Goal: Task Accomplishment & Management: Use online tool/utility

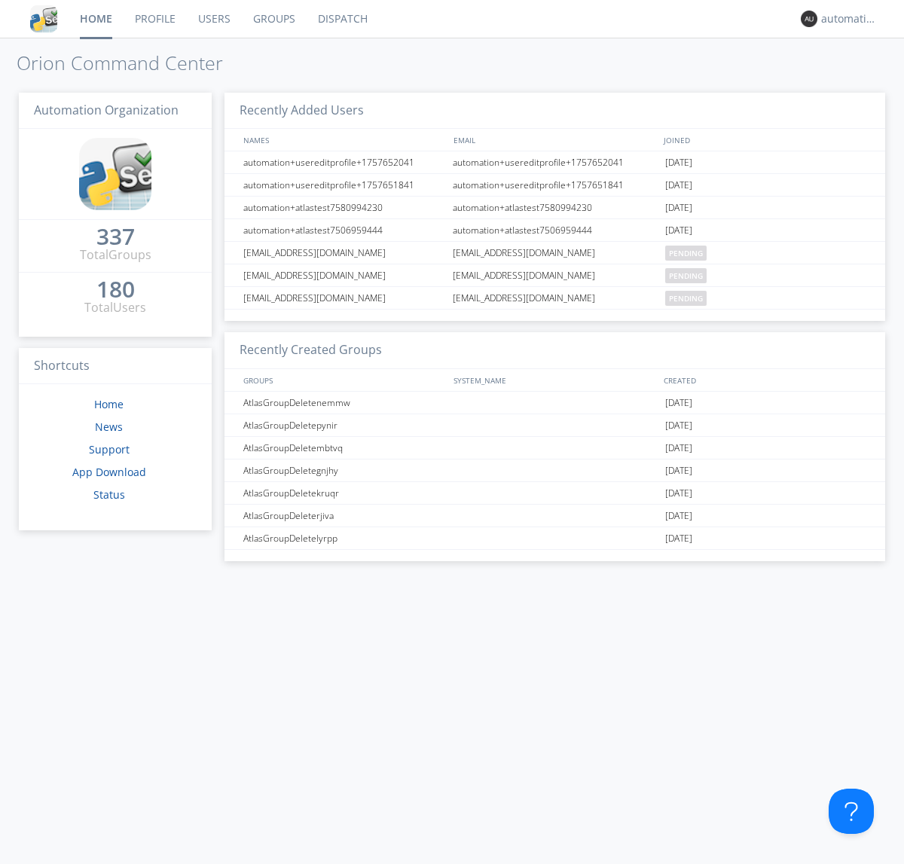
click at [341, 19] on link "Dispatch" at bounding box center [343, 19] width 72 height 38
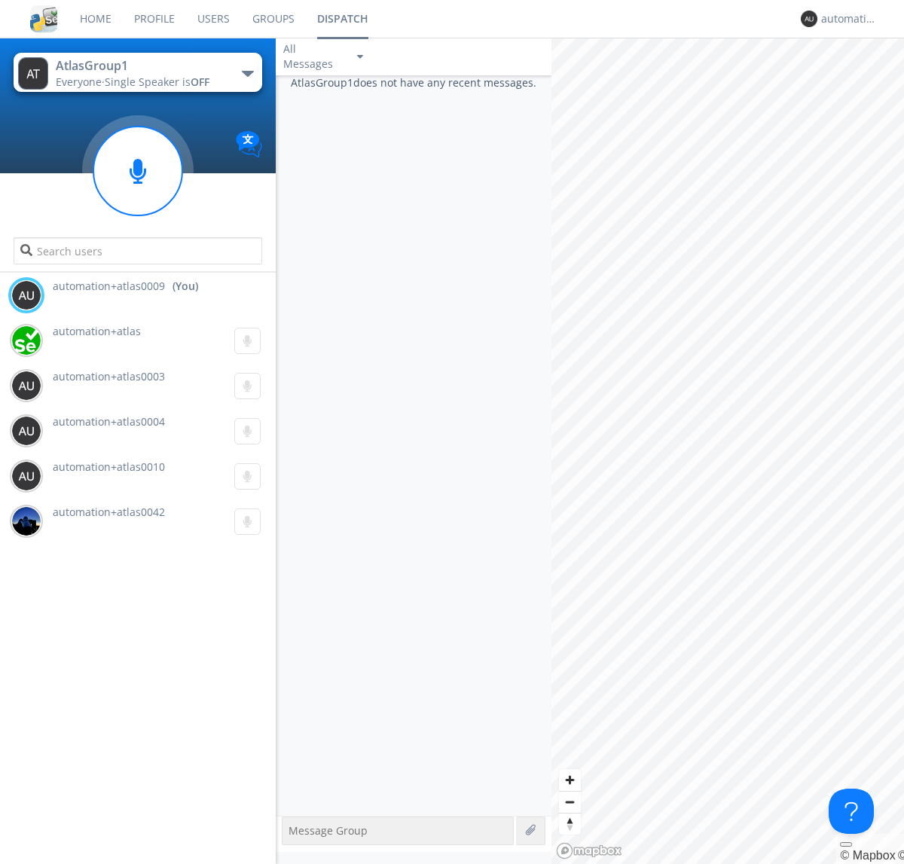
click at [247, 73] on div "button" at bounding box center [248, 74] width 12 height 6
click at [0, 0] on span "AtlasGroupDispatch5" at bounding box center [0, 0] width 0 height 0
click at [846, 19] on div "automation+atlas0009" at bounding box center [850, 18] width 57 height 15
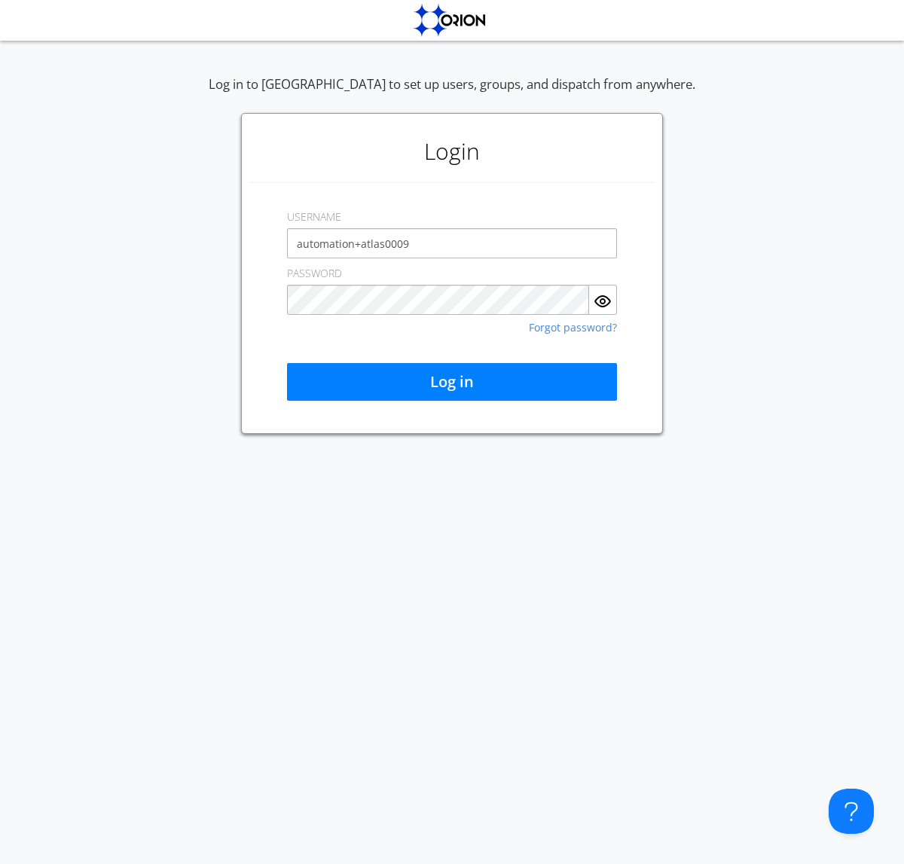
type input "automation+atlas0009"
click at [452, 382] on button "Log in" at bounding box center [452, 382] width 330 height 38
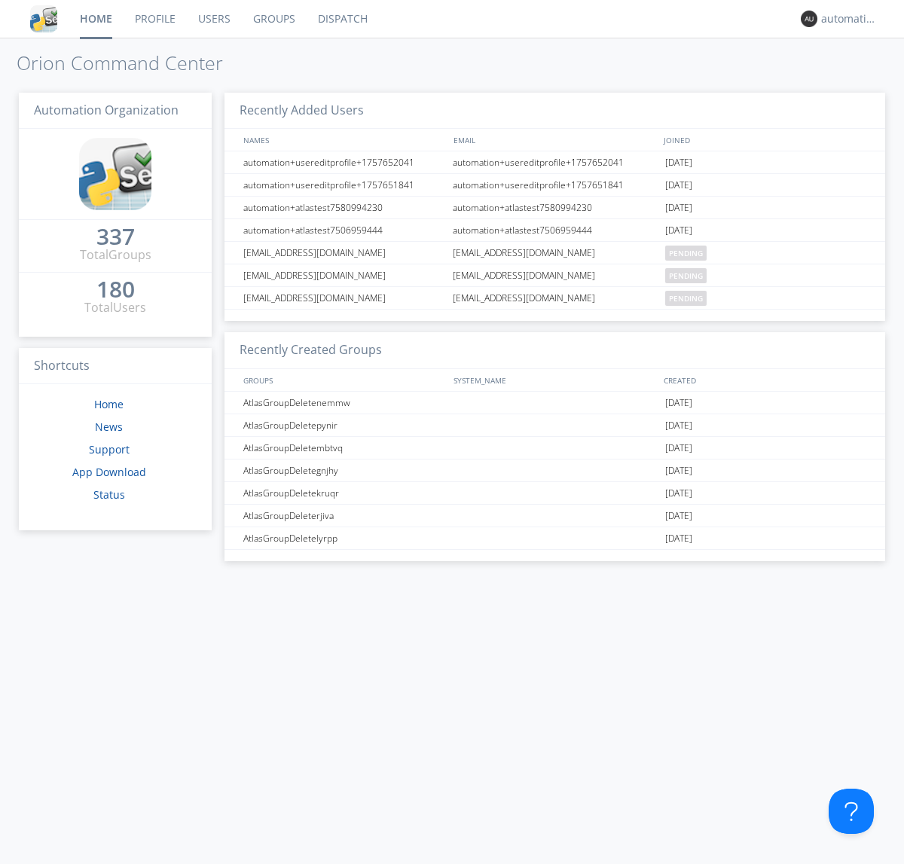
click at [341, 19] on link "Dispatch" at bounding box center [343, 19] width 72 height 38
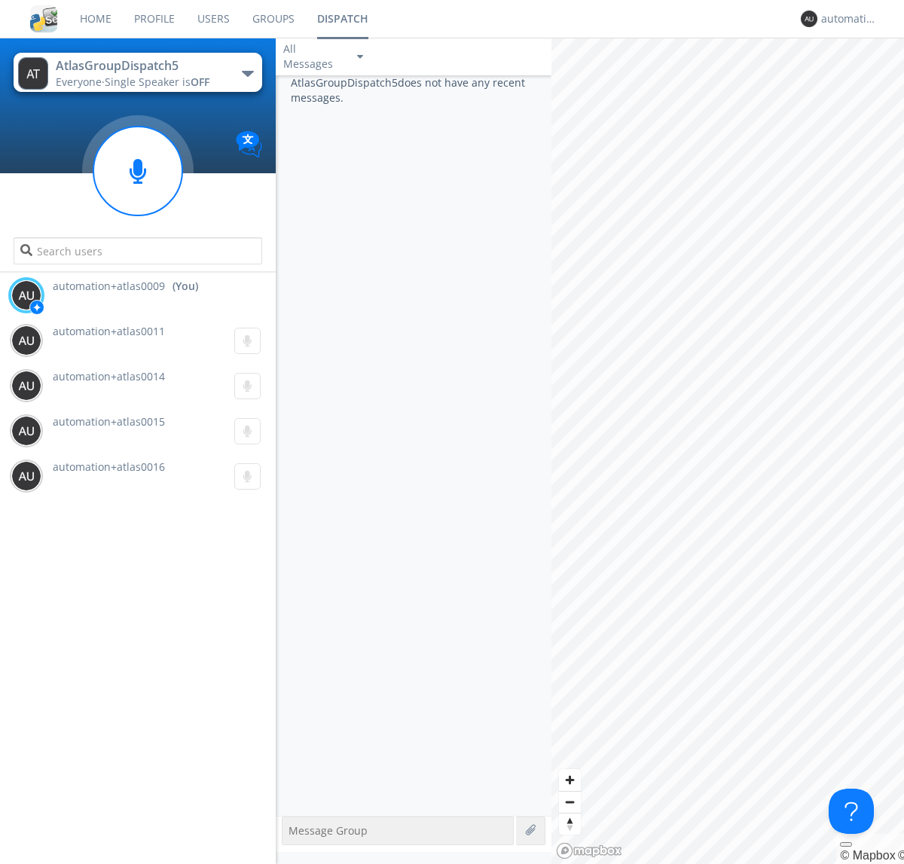
click at [247, 73] on div "button" at bounding box center [248, 74] width 12 height 6
click at [0, 0] on span "AtlasGroup1" at bounding box center [0, 0] width 0 height 0
click at [846, 19] on div "automation+atlas0009" at bounding box center [850, 18] width 57 height 15
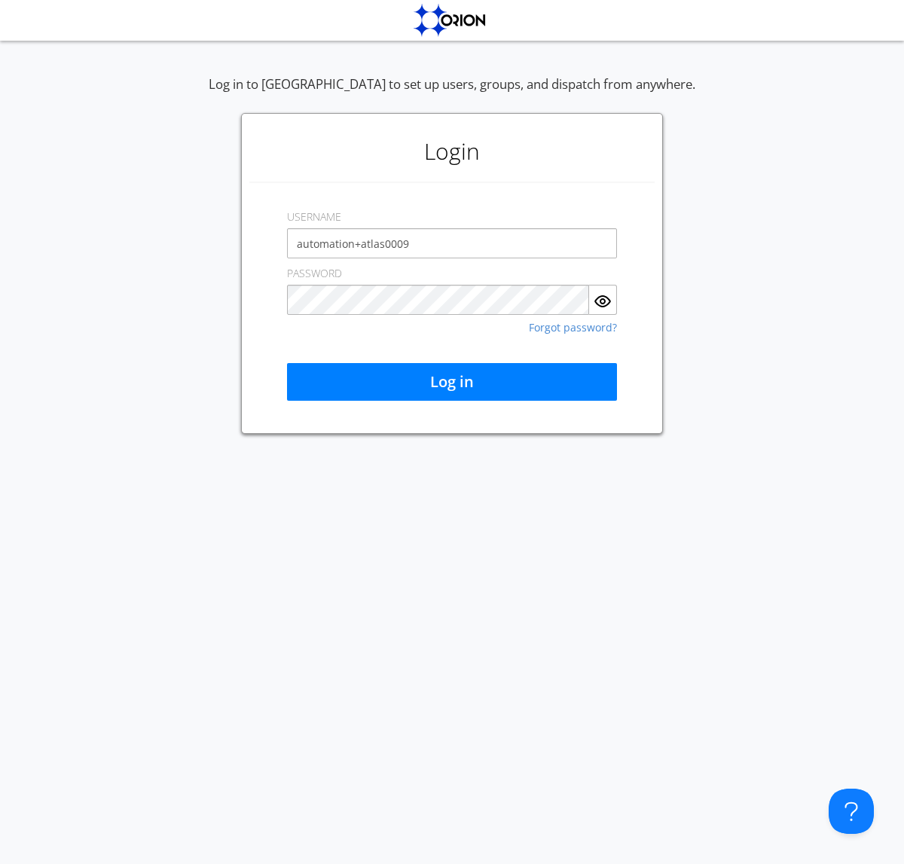
type input "automation+atlas0009"
click at [452, 382] on button "Log in" at bounding box center [452, 382] width 330 height 38
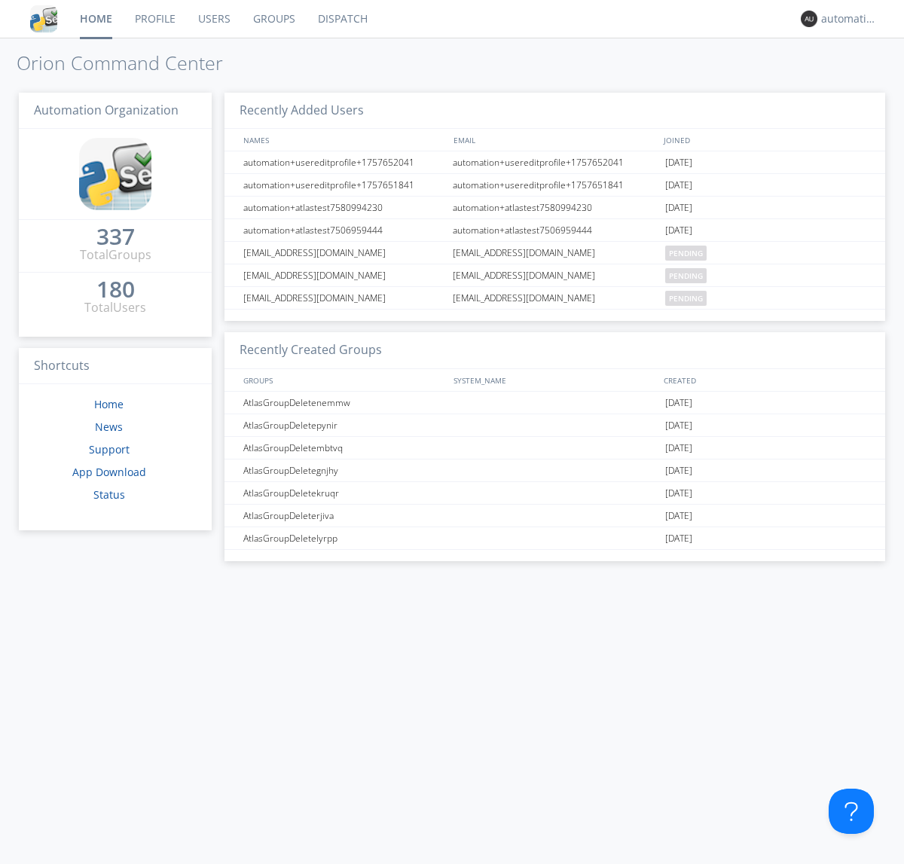
click at [341, 19] on link "Dispatch" at bounding box center [343, 19] width 72 height 38
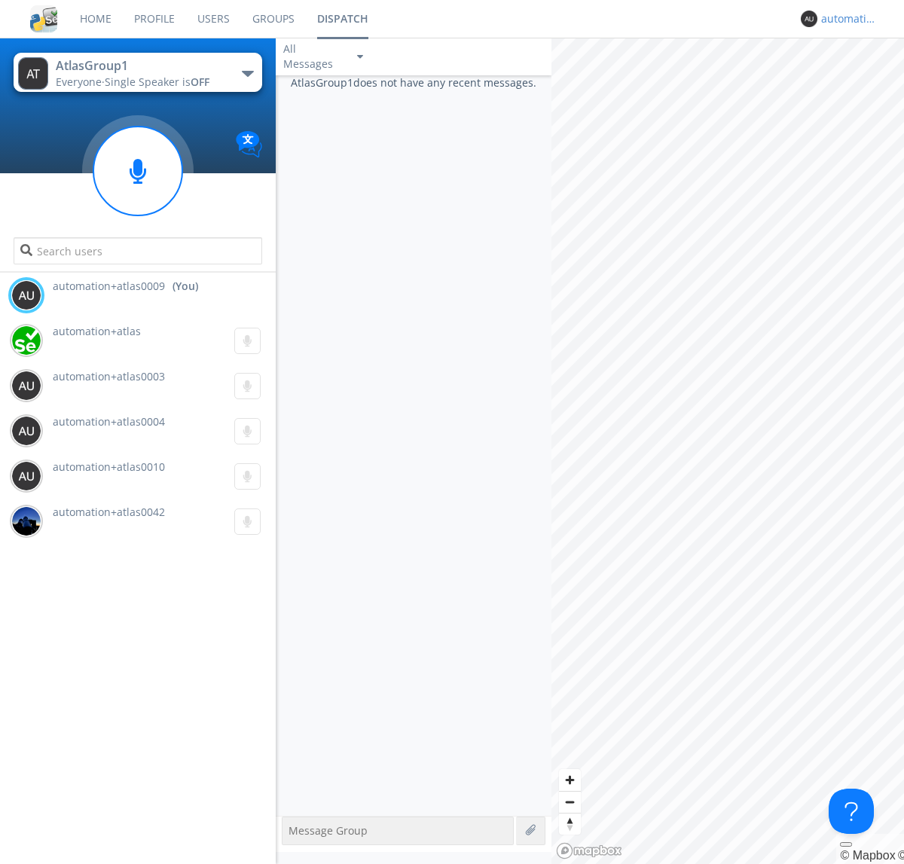
click at [846, 19] on div "automation+atlas0009" at bounding box center [850, 18] width 57 height 15
